Goal: Task Accomplishment & Management: Manage account settings

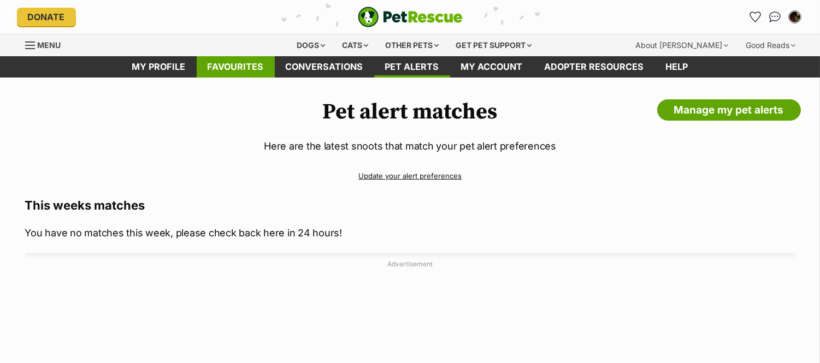
click at [239, 72] on link "Favourites" at bounding box center [236, 66] width 78 height 21
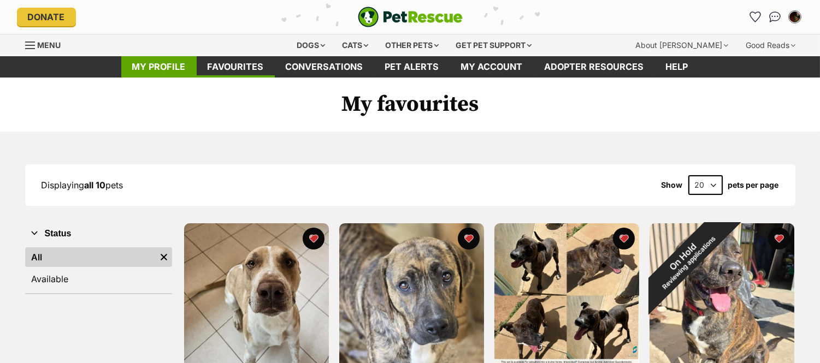
click at [183, 67] on link "My profile" at bounding box center [158, 66] width 75 height 21
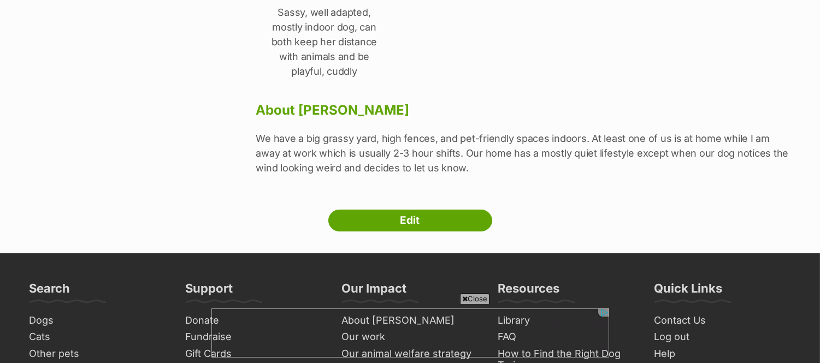
scroll to position [354, 0]
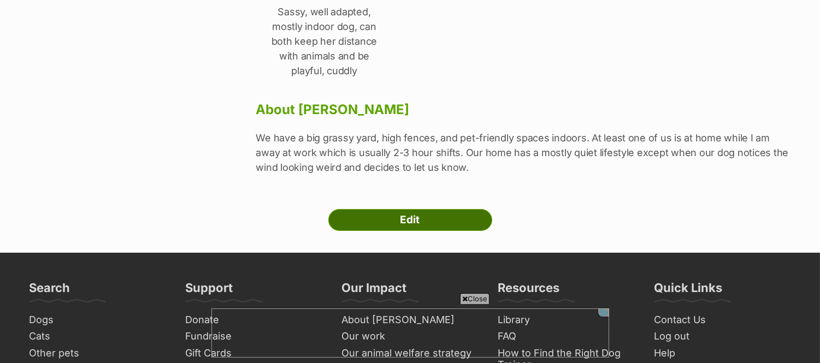
click at [374, 209] on link "Edit" at bounding box center [410, 220] width 164 height 22
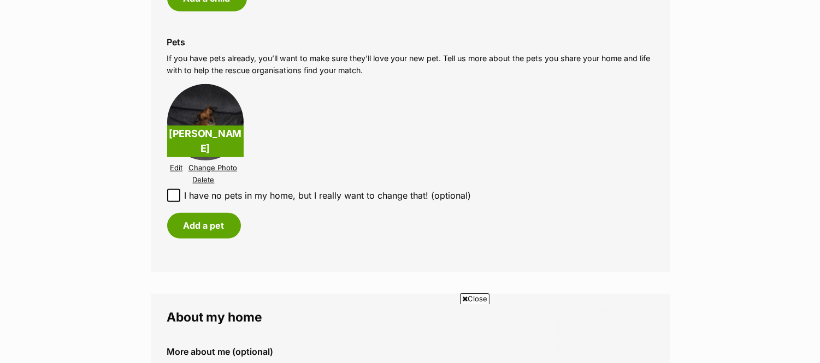
scroll to position [1306, 0]
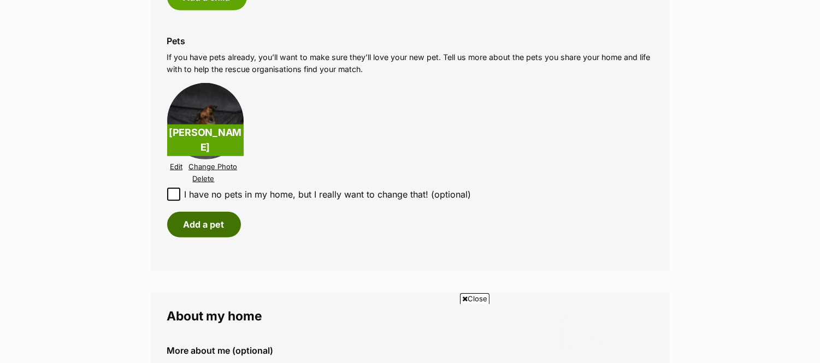
click at [221, 212] on button "Add a pet" at bounding box center [204, 224] width 74 height 25
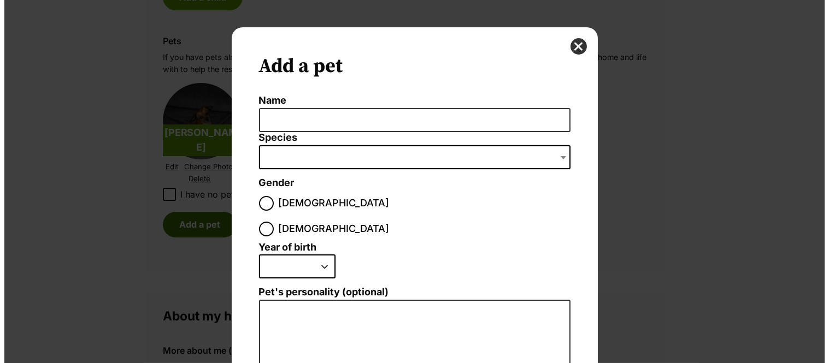
scroll to position [0, 0]
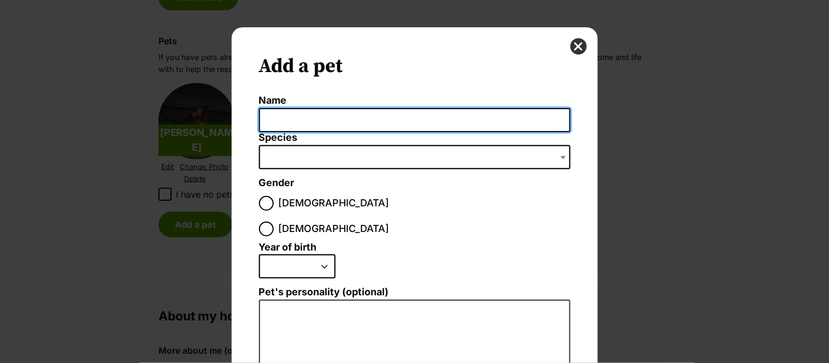
click at [375, 108] on input "Name" at bounding box center [414, 120] width 311 height 25
type input "Opal"
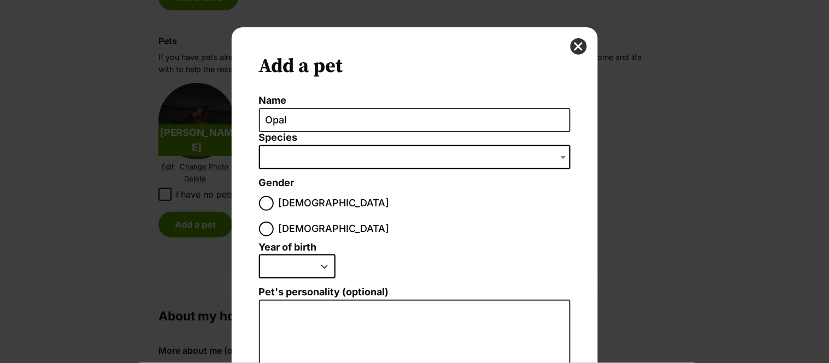
click at [366, 160] on span "Dialog Window - Close (Press escape to close)" at bounding box center [414, 157] width 311 height 24
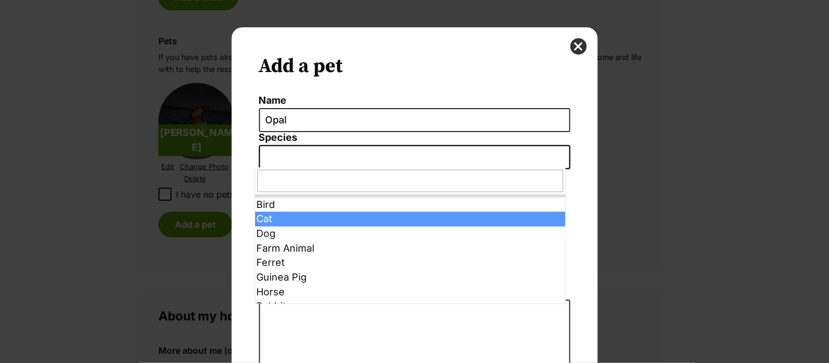
select select "2"
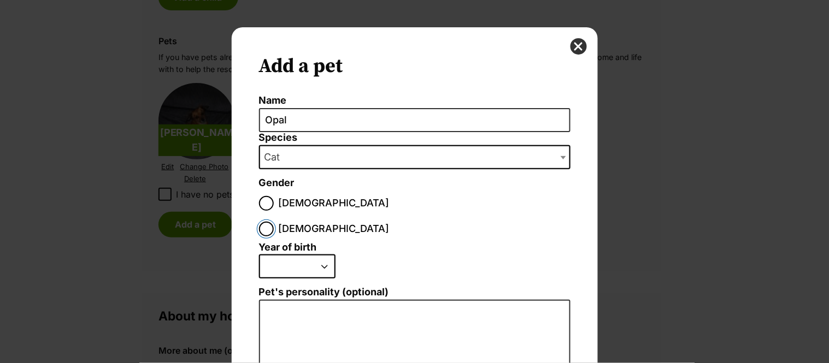
click at [274, 222] on input "[DEMOGRAPHIC_DATA]" at bounding box center [266, 229] width 15 height 15
radio input "true"
click at [304, 255] on select "2025 2024 2023 2022 2021 2020 2019 2018 2017 2016 2015 2014 2013 2012 2011 2010…" at bounding box center [297, 267] width 77 height 24
select select "2025"
click at [259, 255] on select "2025 2024 2023 2022 2021 2020 2019 2018 2017 2016 2015 2014 2013 2012 2011 2010…" at bounding box center [297, 267] width 77 height 24
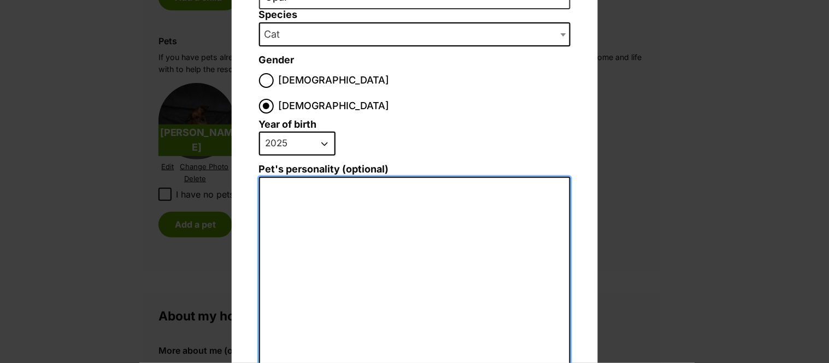
click at [383, 190] on textarea "Pet's personality (optional)" at bounding box center [414, 296] width 311 height 239
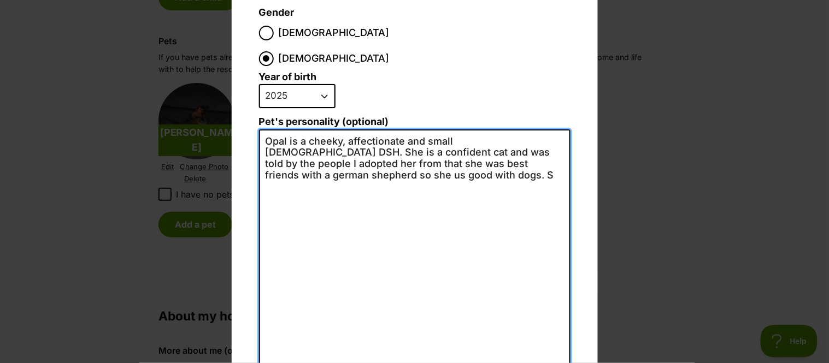
click at [350, 149] on textarea "Opal is a cheeky, affectionate and small 7-month old DSH. She is a confident ca…" at bounding box center [414, 249] width 311 height 238
click at [415, 137] on textarea "Opal is a cheeky, affectionate and small 7-month old DSH. She is a confident ca…" at bounding box center [414, 249] width 311 height 238
click at [458, 134] on textarea "Opal is a cheeky, affectionate and small 7-month old DSH. She is a confident ca…" at bounding box center [414, 249] width 311 height 238
click at [457, 155] on textarea "Opal is a cheeky, affectionate and small 7-month old DSH. She is a confident ca…" at bounding box center [414, 249] width 311 height 238
click at [531, 143] on textarea "Opal is a cheeky, affectionate and small 7-month old DSH. She is a confident ca…" at bounding box center [414, 249] width 311 height 238
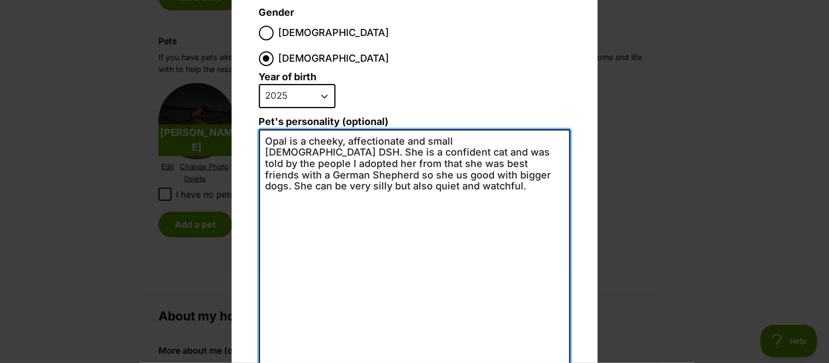
click at [511, 130] on textarea "Opal is a cheeky, affectionate and small [DEMOGRAPHIC_DATA] DSH. She is a confi…" at bounding box center [414, 249] width 311 height 238
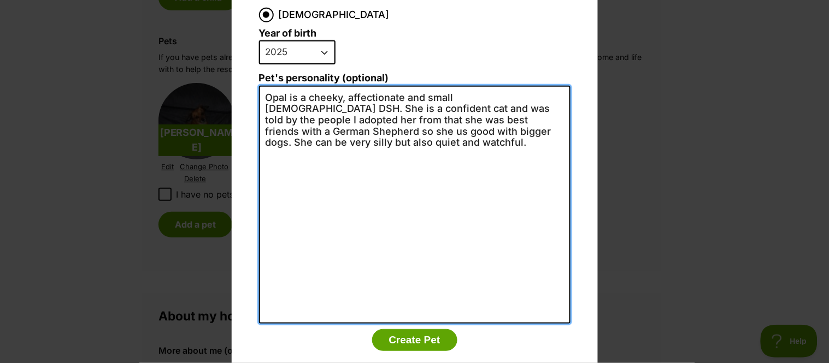
scroll to position [217, 0]
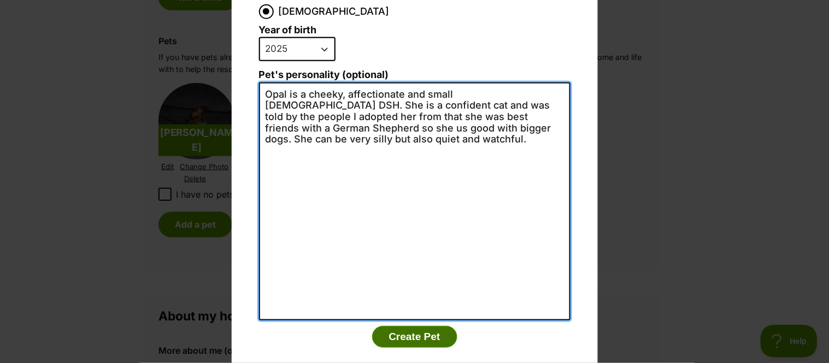
type textarea "Opal is a cheeky, affectionate and small [DEMOGRAPHIC_DATA] DSH. She is a confi…"
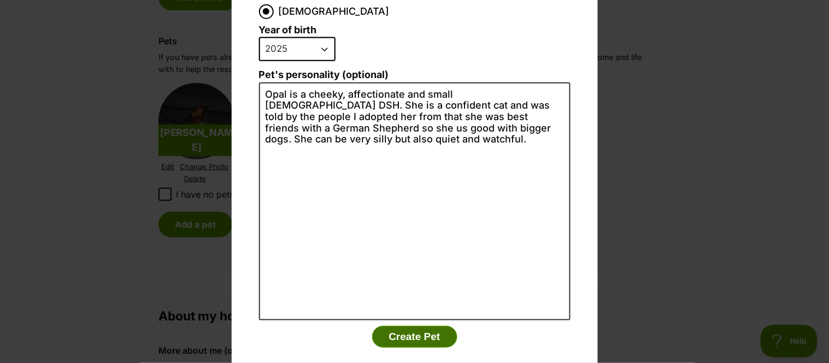
click at [423, 326] on button "Create Pet" at bounding box center [414, 337] width 85 height 22
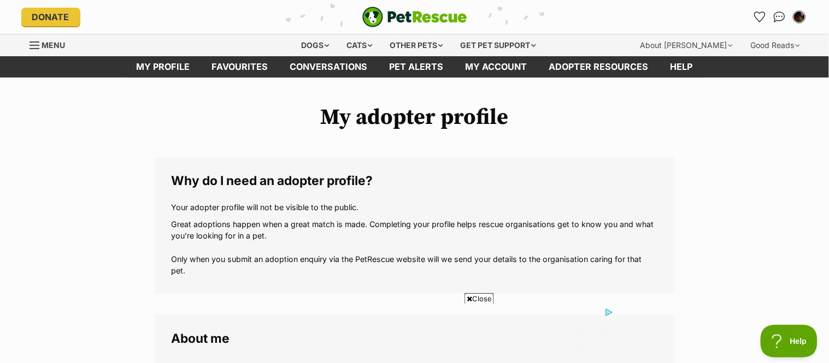
scroll to position [1306, 0]
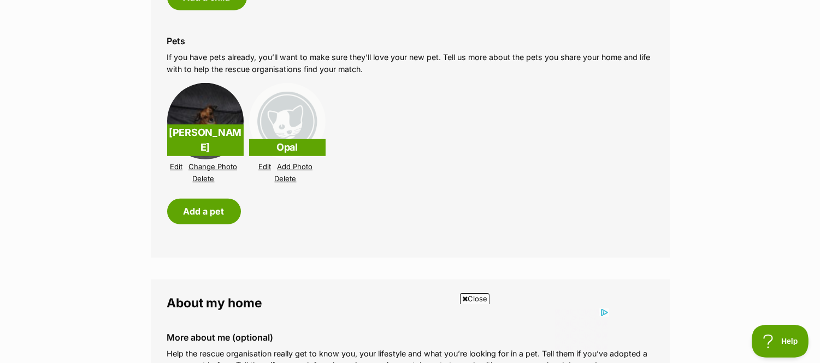
click at [284, 163] on link "Add Photo" at bounding box center [295, 167] width 36 height 8
click at [296, 163] on link "Add Photo" at bounding box center [295, 167] width 36 height 8
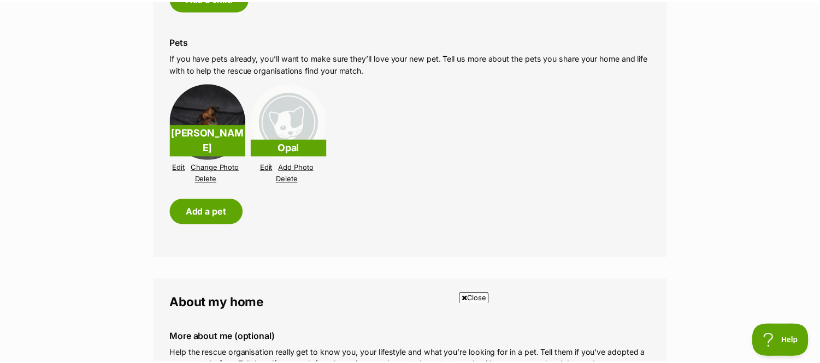
scroll to position [0, 0]
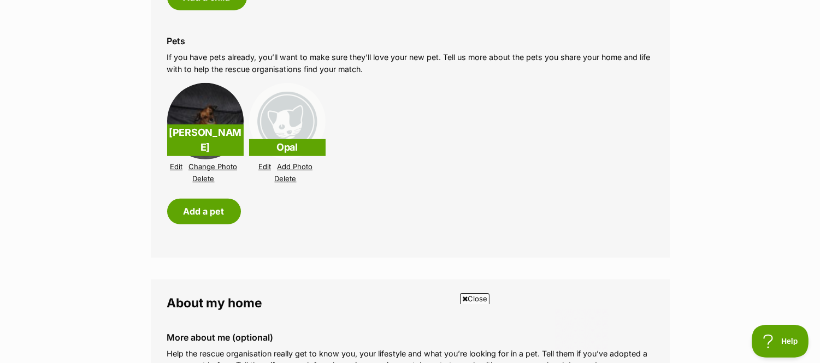
click at [476, 302] on span "Close" at bounding box center [475, 298] width 30 height 11
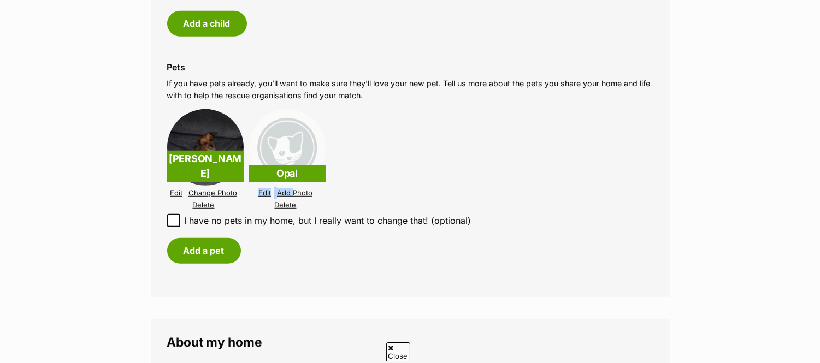
drag, startPoint x: 0, startPoint y: 0, endPoint x: 293, endPoint y: 182, distance: 345.3
click at [293, 182] on div "Opal Edit Add Photo Delete" at bounding box center [287, 160] width 77 height 102
click at [302, 189] on link "Add Photo" at bounding box center [295, 193] width 36 height 8
click at [444, 186] on li "Sadie Edit Change Photo Delete Opal Edit Add Photo Delete" at bounding box center [410, 161] width 486 height 108
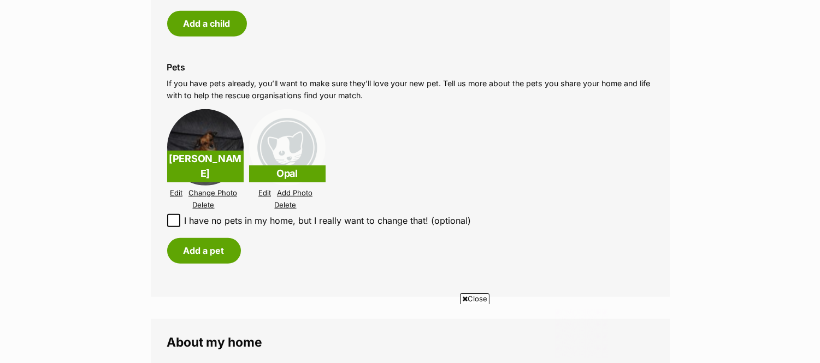
click at [297, 189] on link "Add Photo" at bounding box center [295, 193] width 36 height 8
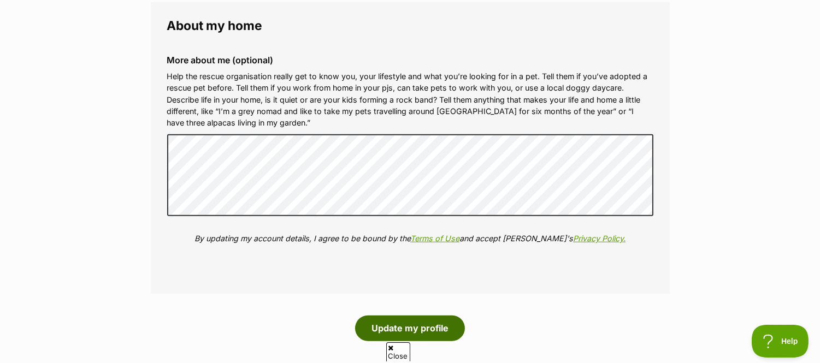
click at [409, 316] on button "Update my profile" at bounding box center [410, 328] width 110 height 25
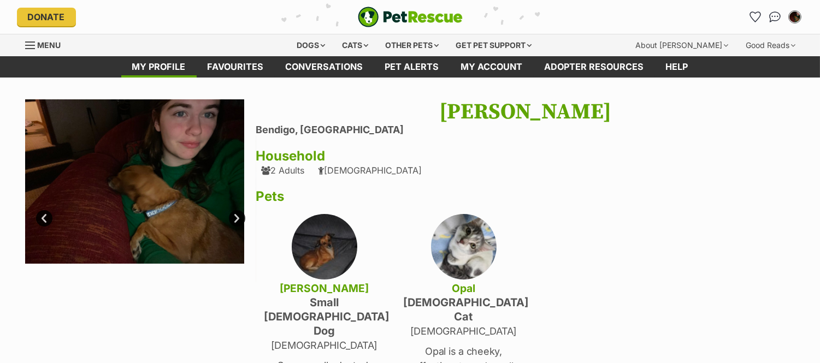
click at [230, 217] on link "Next" at bounding box center [237, 218] width 16 height 16
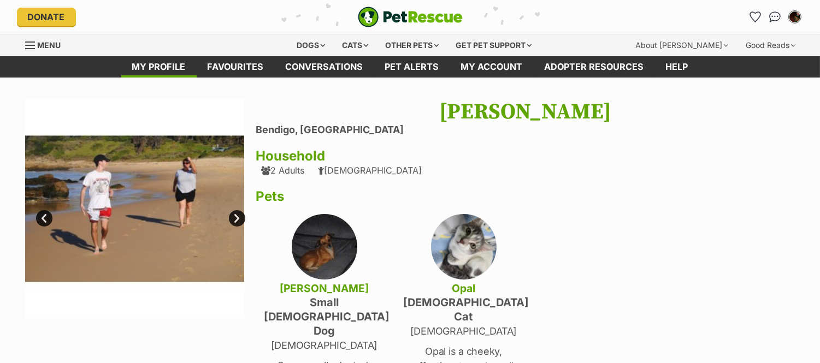
click at [230, 217] on link "Next" at bounding box center [237, 218] width 16 height 16
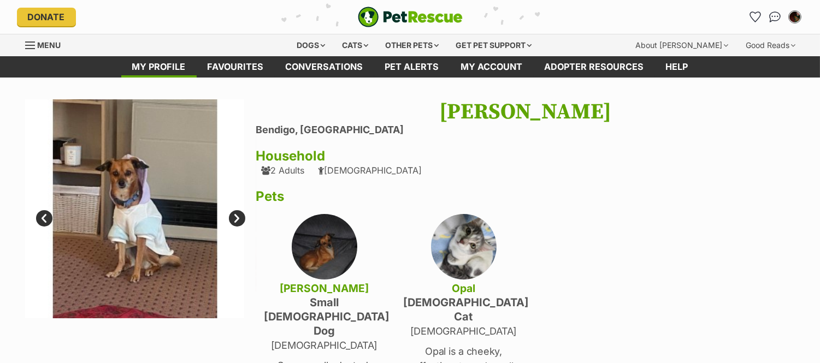
click at [230, 217] on link "Next" at bounding box center [237, 218] width 16 height 16
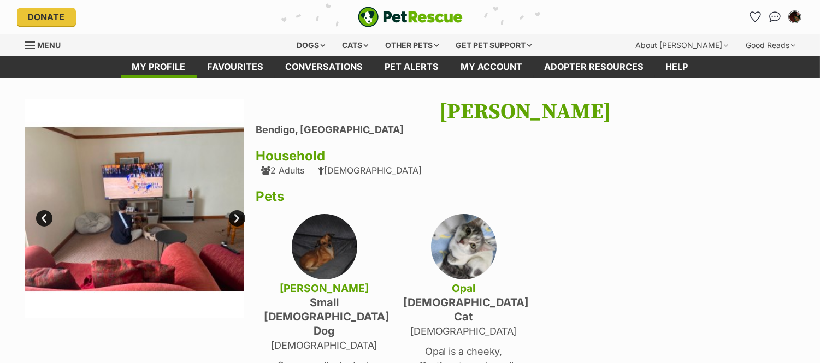
click at [230, 217] on link "Next" at bounding box center [237, 218] width 16 height 16
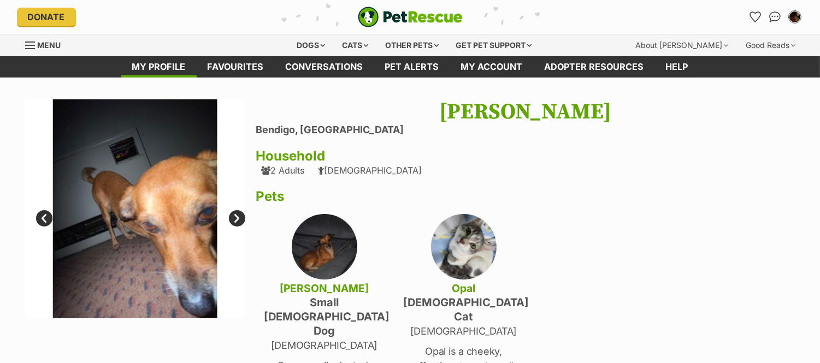
click at [230, 217] on link "Next" at bounding box center [237, 218] width 16 height 16
